Goal: Task Accomplishment & Management: Manage account settings

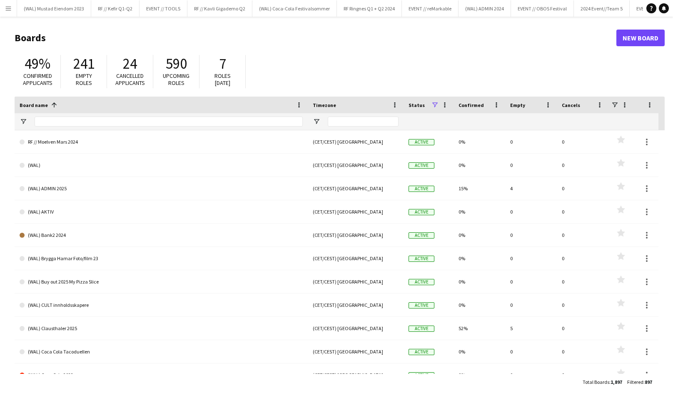
click at [10, 8] on app-icon "Menu" at bounding box center [8, 8] width 7 height 7
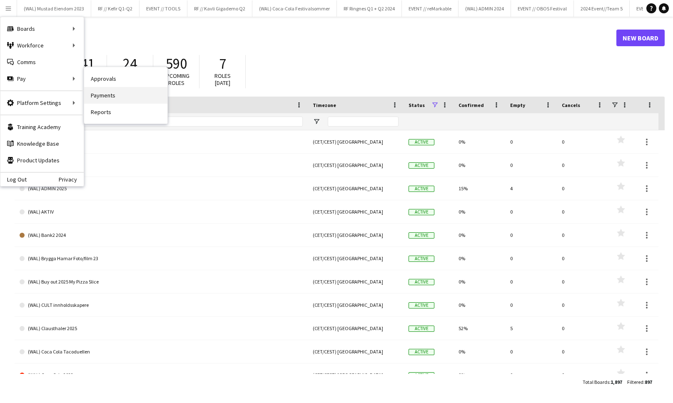
click at [116, 99] on link "Payments" at bounding box center [125, 95] width 83 height 17
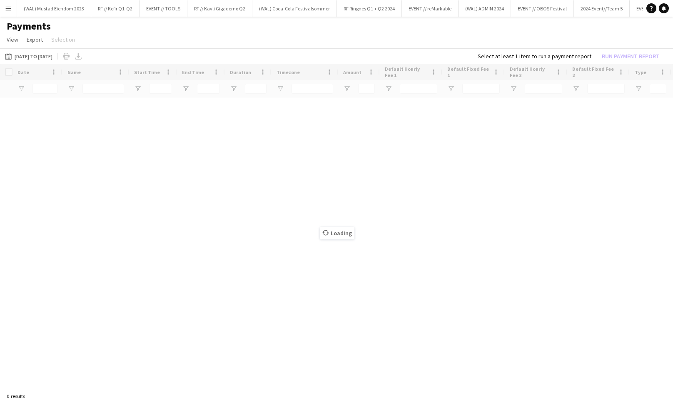
click at [4, 12] on button "Menu" at bounding box center [8, 8] width 17 height 17
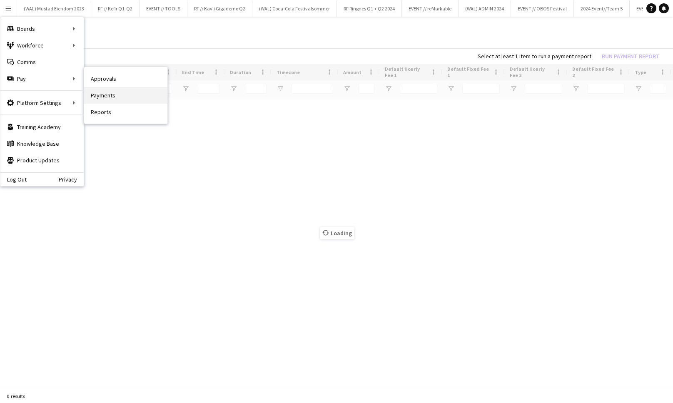
click at [106, 91] on link "Payments" at bounding box center [125, 95] width 83 height 17
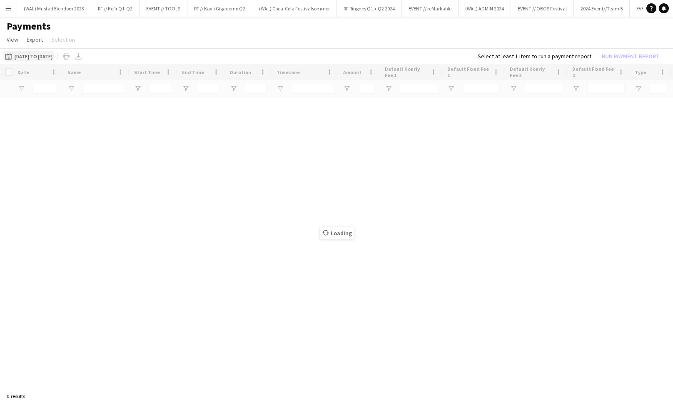
click at [54, 55] on button "[DATE] to [DATE] [DATE] to [DATE]" at bounding box center [28, 56] width 51 height 10
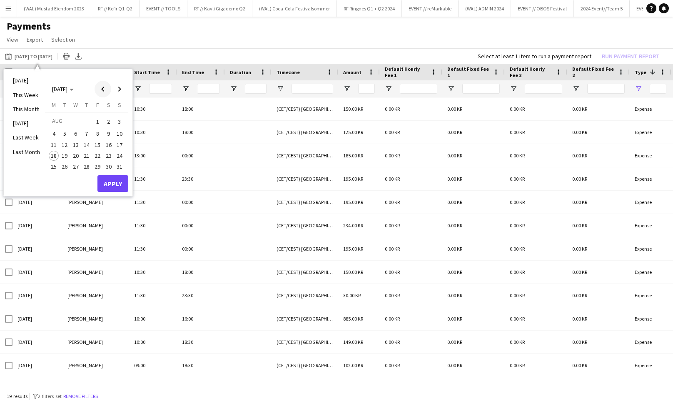
type input "**********"
click at [108, 90] on span "Previous month" at bounding box center [103, 89] width 17 height 17
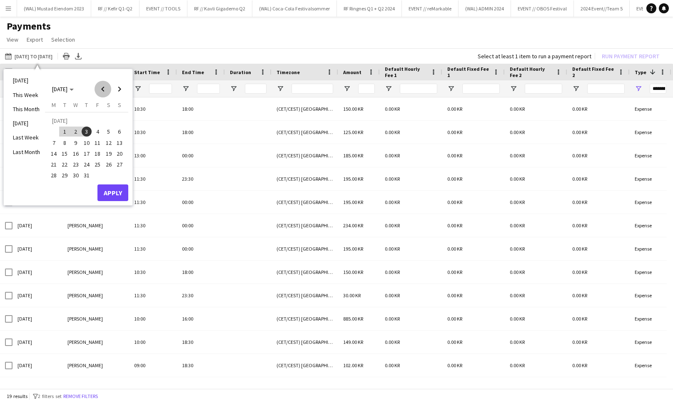
click at [108, 90] on span "Previous month" at bounding box center [103, 89] width 17 height 17
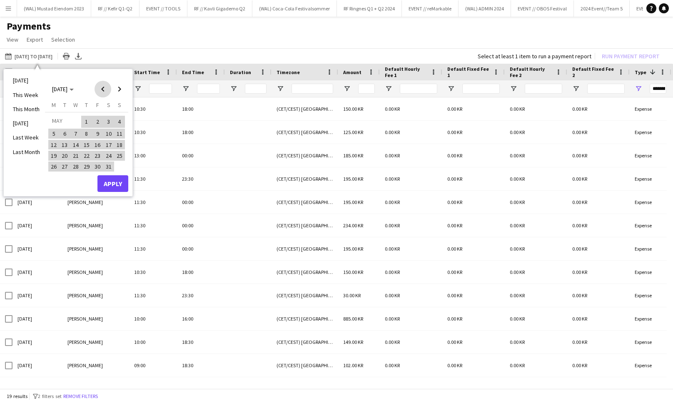
click at [108, 90] on span "Previous month" at bounding box center [103, 89] width 17 height 17
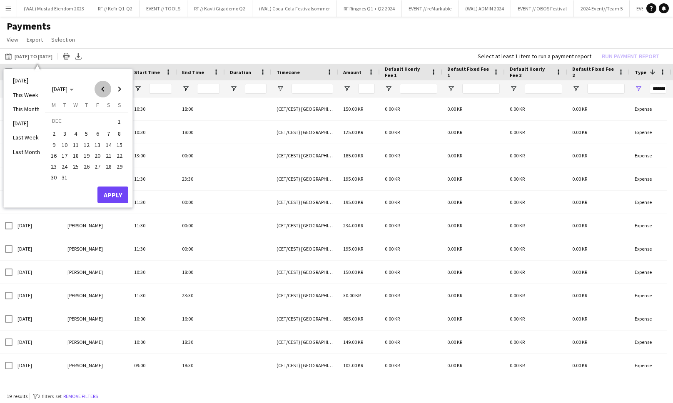
click at [108, 90] on span "Previous month" at bounding box center [103, 89] width 17 height 17
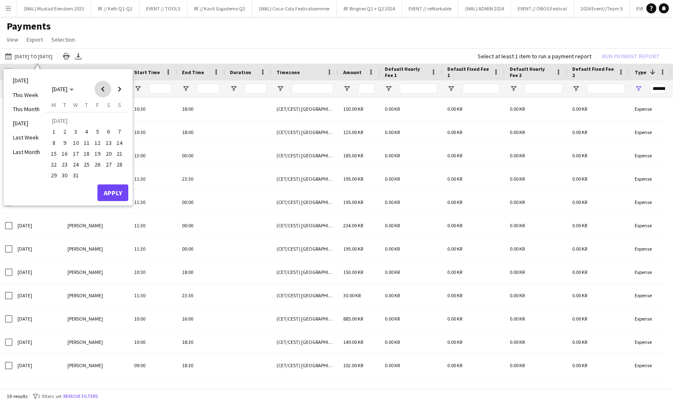
click at [108, 90] on span "Previous month" at bounding box center [103, 89] width 17 height 17
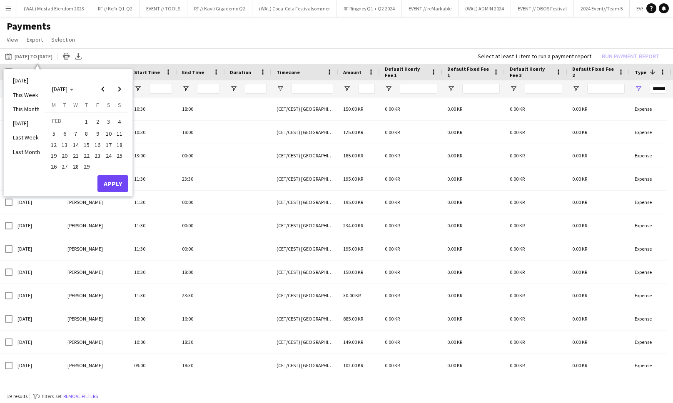
click at [88, 120] on span "1" at bounding box center [87, 122] width 10 height 12
click at [123, 87] on span "Next month" at bounding box center [119, 89] width 17 height 17
click at [124, 87] on span "Next month" at bounding box center [119, 89] width 17 height 17
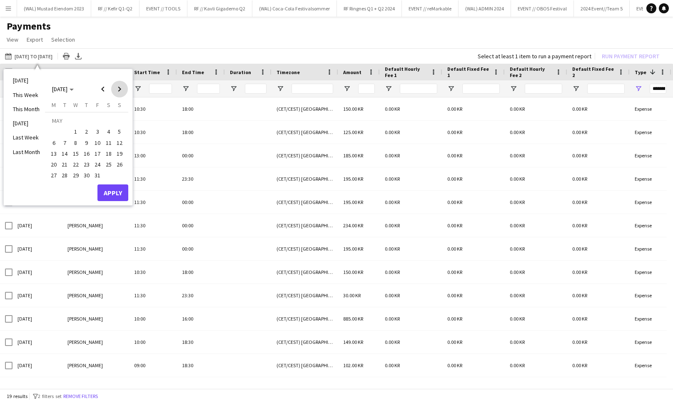
click at [124, 87] on span "Next month" at bounding box center [119, 89] width 17 height 17
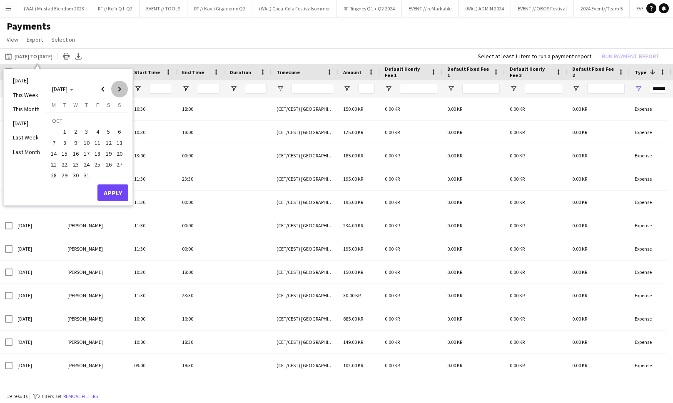
click at [124, 87] on span "Next month" at bounding box center [119, 89] width 17 height 17
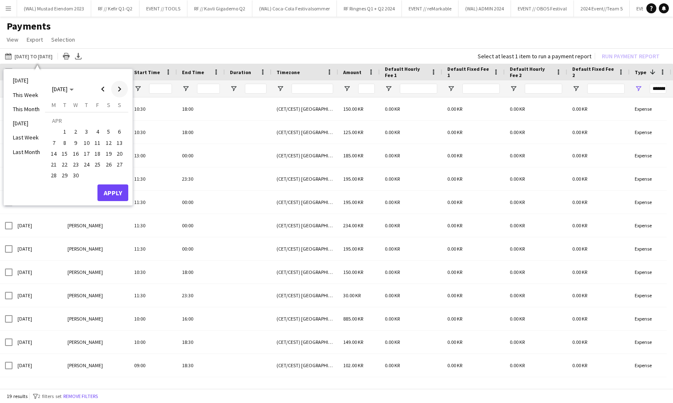
click at [123, 87] on span "Next month" at bounding box center [119, 89] width 17 height 17
drag, startPoint x: 54, startPoint y: 156, endPoint x: 59, endPoint y: 158, distance: 5.4
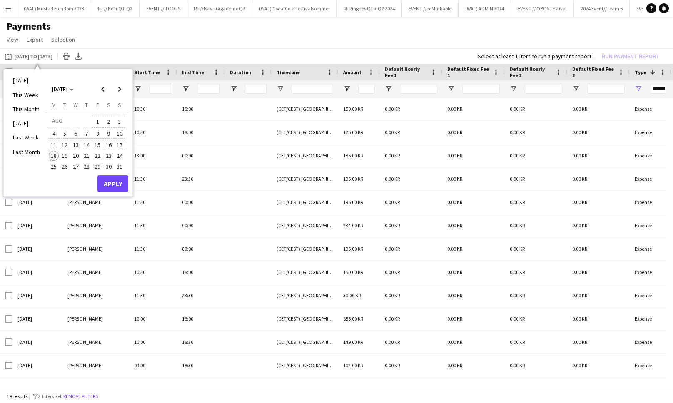
click at [55, 156] on span "18" at bounding box center [54, 156] width 10 height 10
click at [114, 186] on button "Apply" at bounding box center [112, 183] width 31 height 17
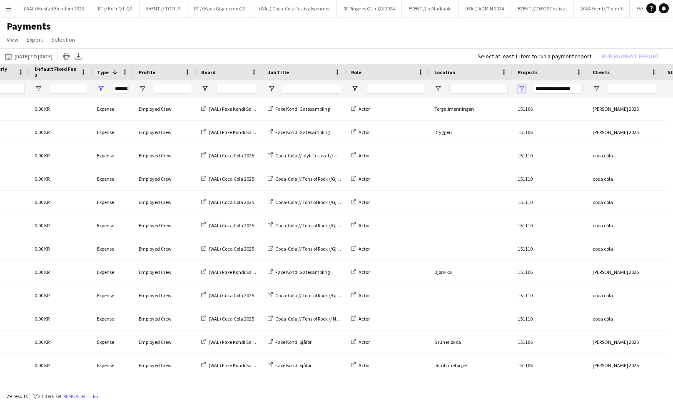
click at [519, 88] on span "Open Filter Menu" at bounding box center [521, 88] width 7 height 7
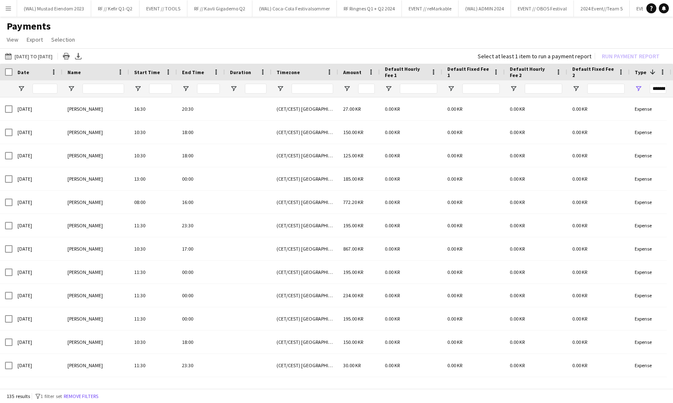
click at [6, 12] on button "Menu" at bounding box center [8, 8] width 17 height 17
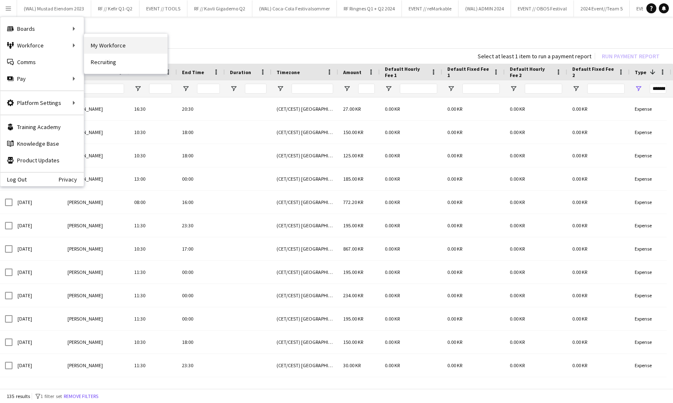
click at [113, 43] on link "My Workforce" at bounding box center [125, 45] width 83 height 17
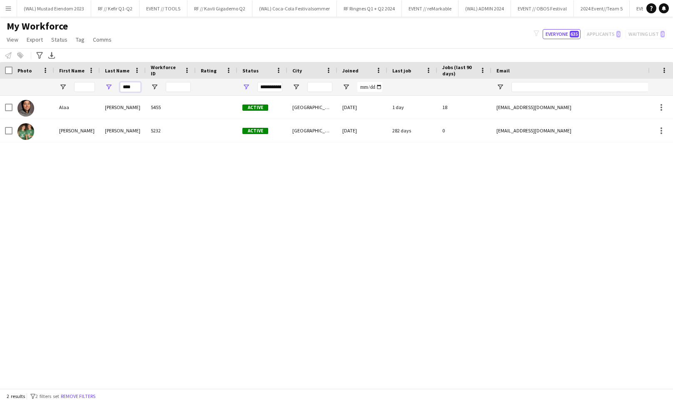
click at [136, 85] on input "****" at bounding box center [130, 87] width 21 height 10
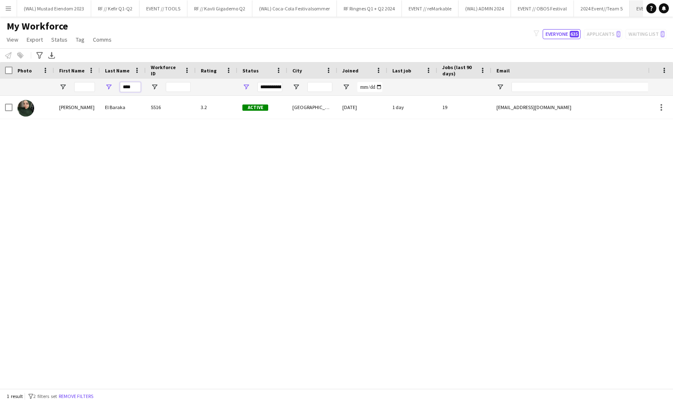
type input "****"
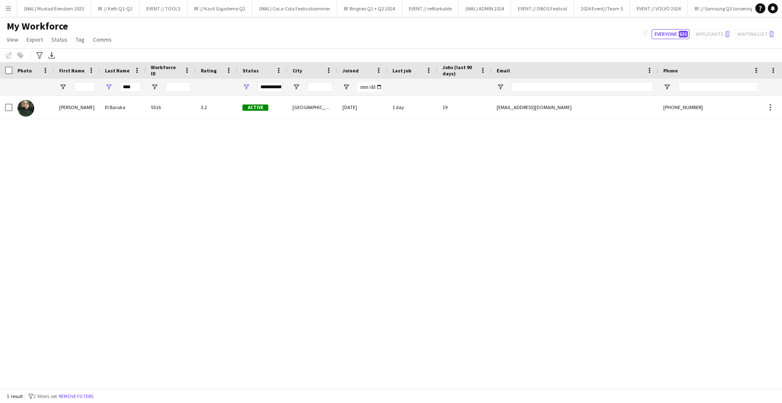
click at [10, 10] on app-icon "Menu" at bounding box center [8, 8] width 7 height 7
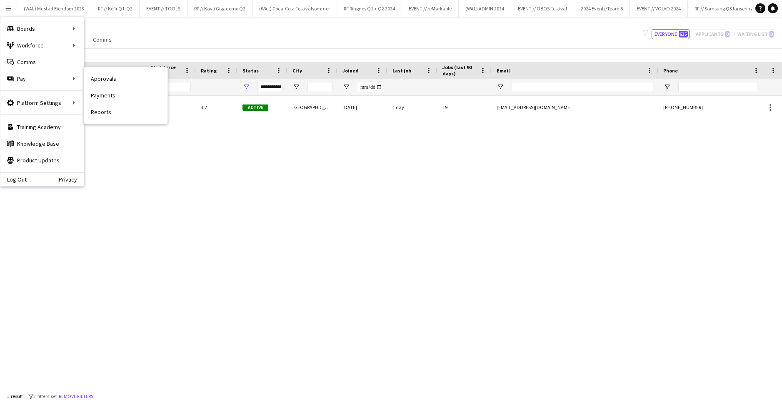
click at [108, 95] on link "Payments" at bounding box center [125, 95] width 83 height 17
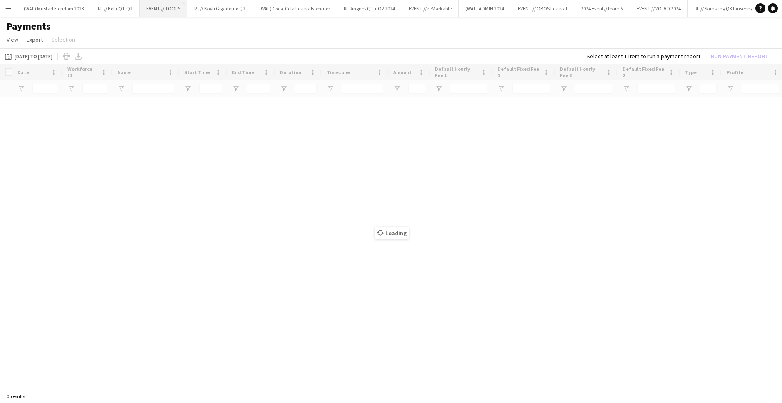
type input "**********"
